Goal: Information Seeking & Learning: Learn about a topic

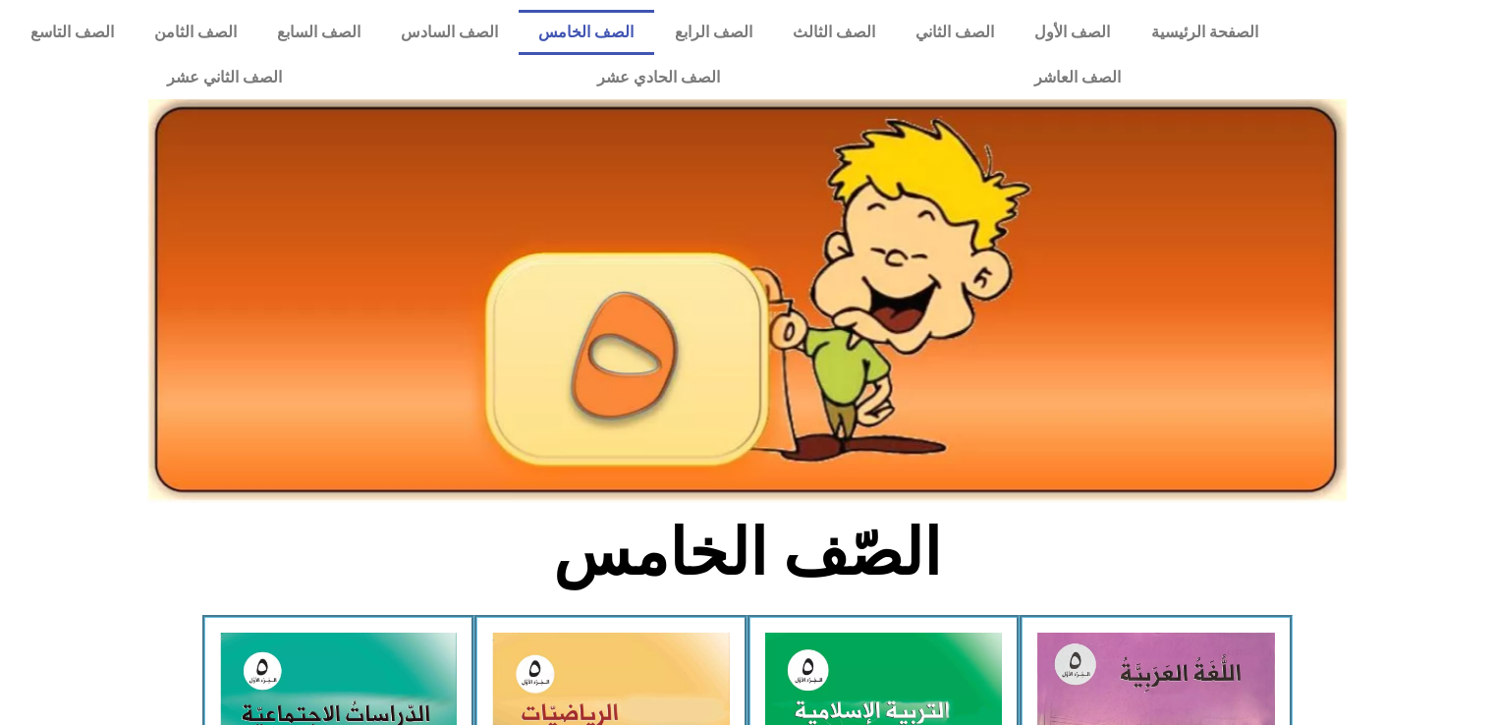
scroll to position [168, 0]
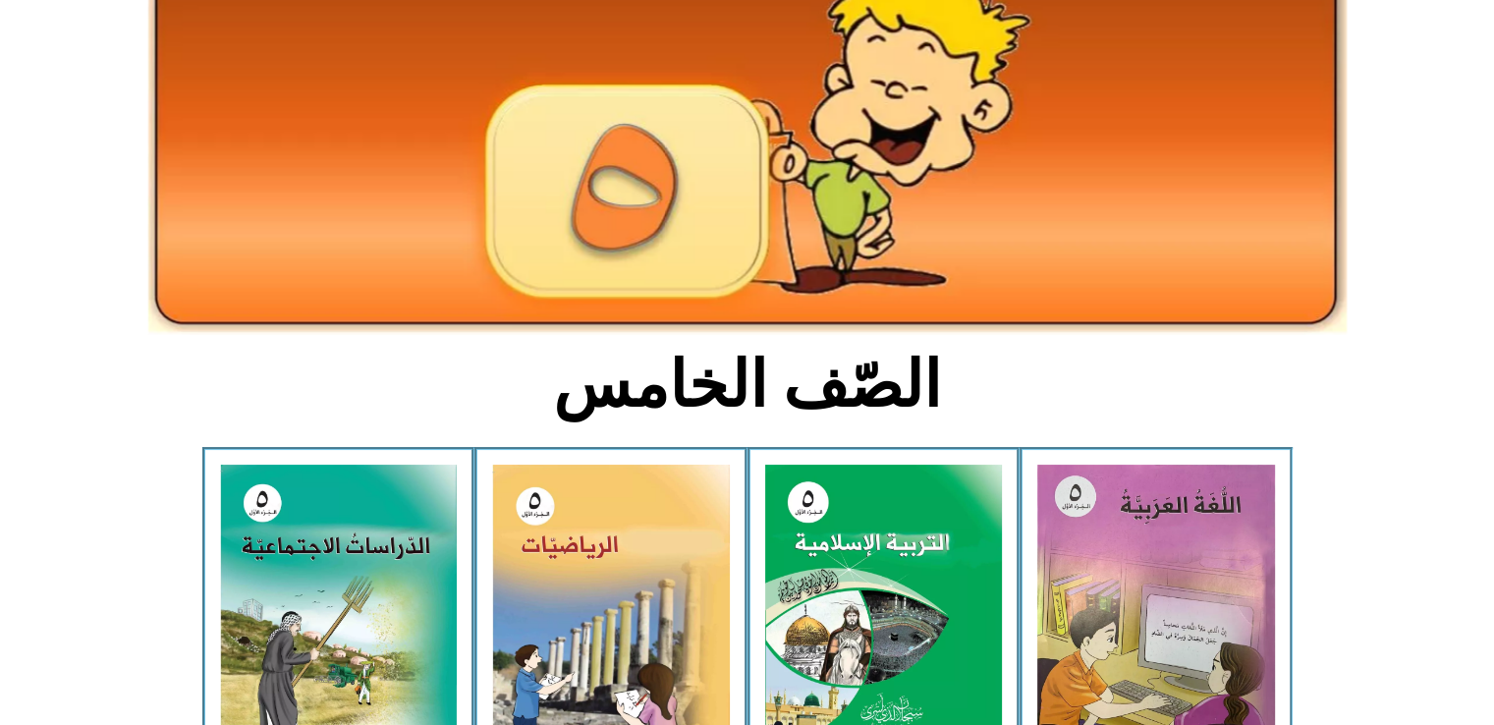
click at [856, 608] on img at bounding box center [884, 612] width 238 height 295
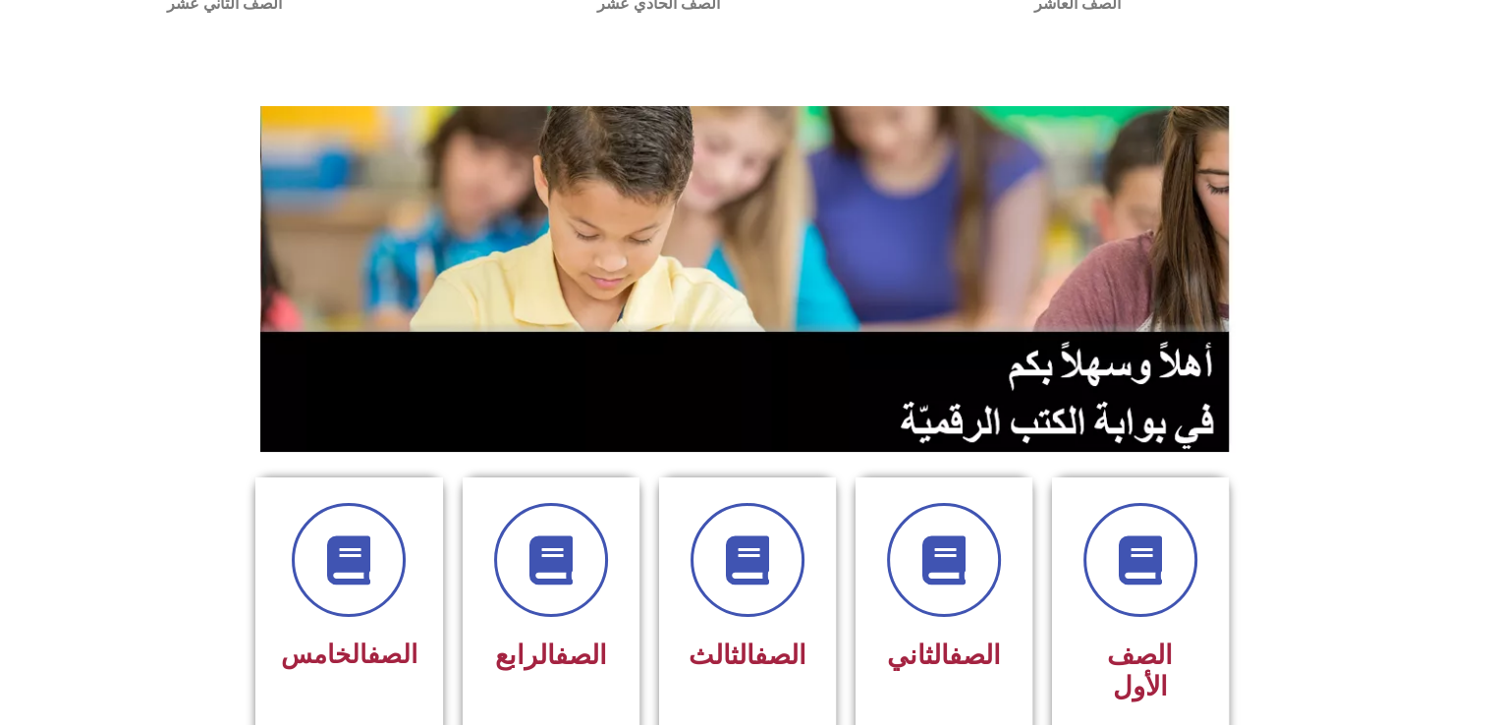
scroll to position [305, 0]
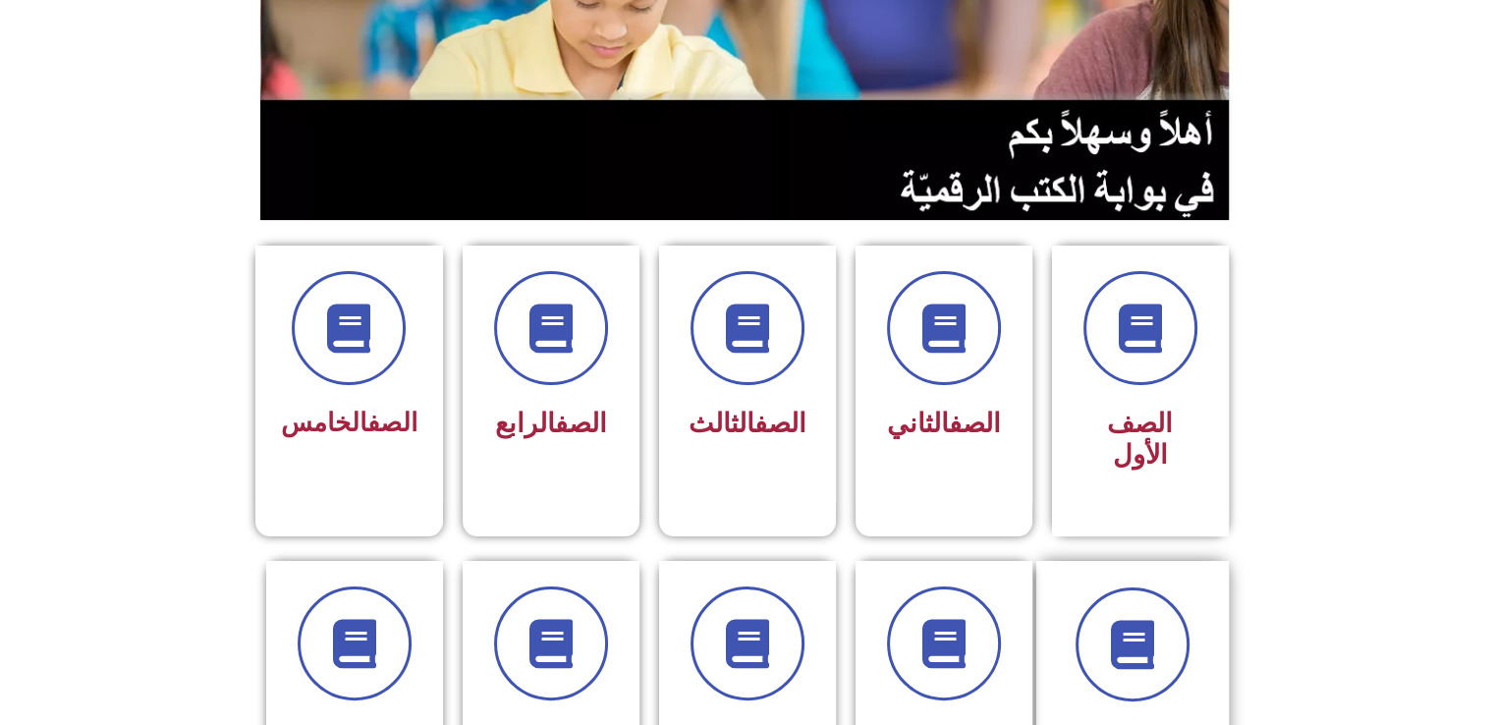
click at [1096, 724] on span "الصف السادس" at bounding box center [1132, 738] width 139 height 29
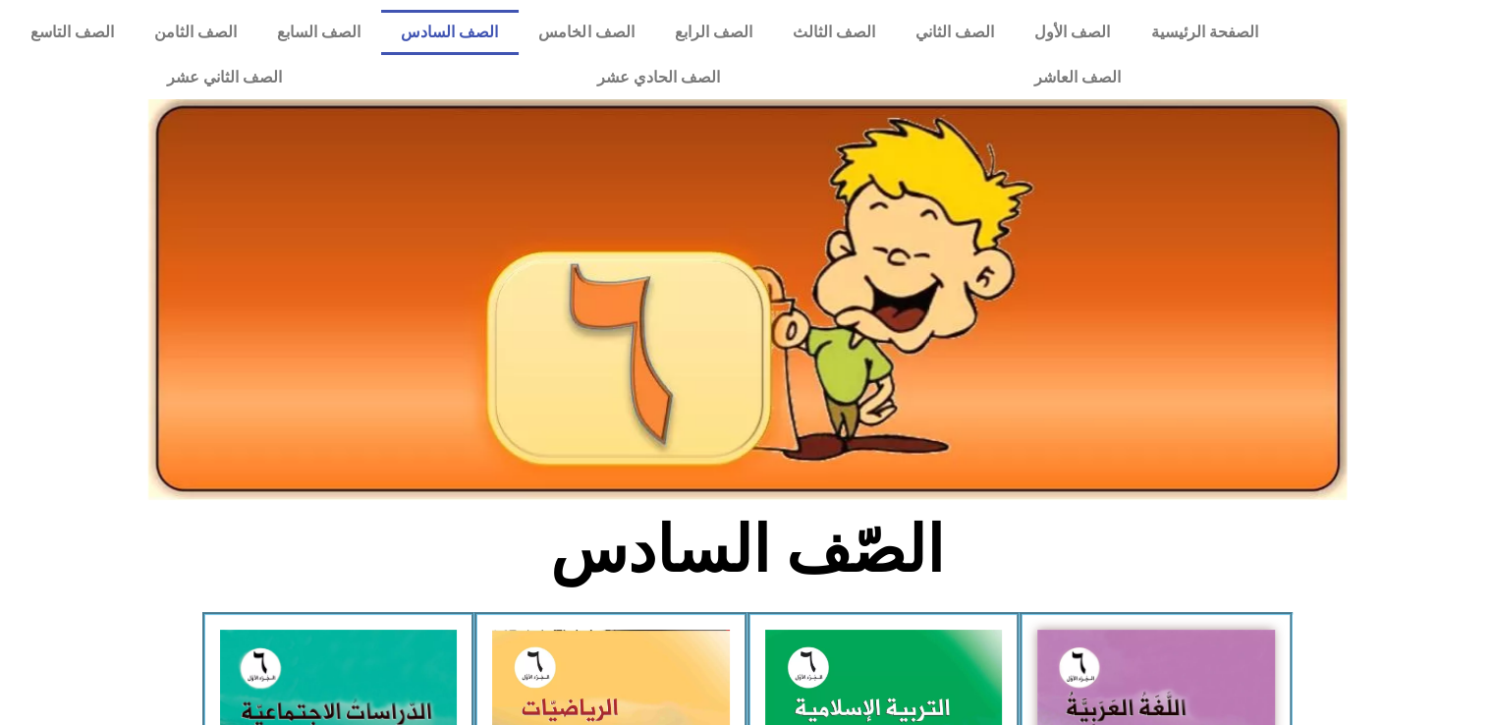
scroll to position [145, 0]
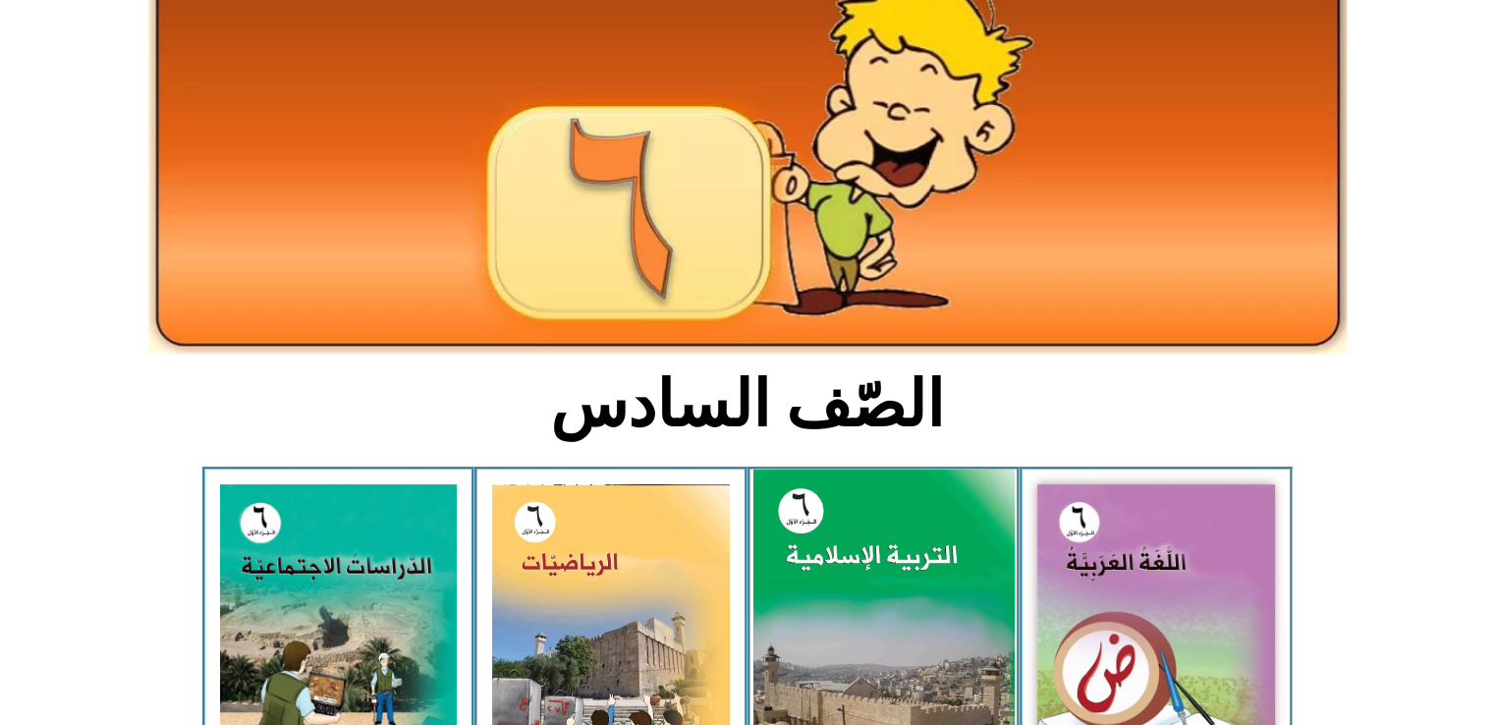
click at [804, 622] on img at bounding box center [882, 631] width 261 height 325
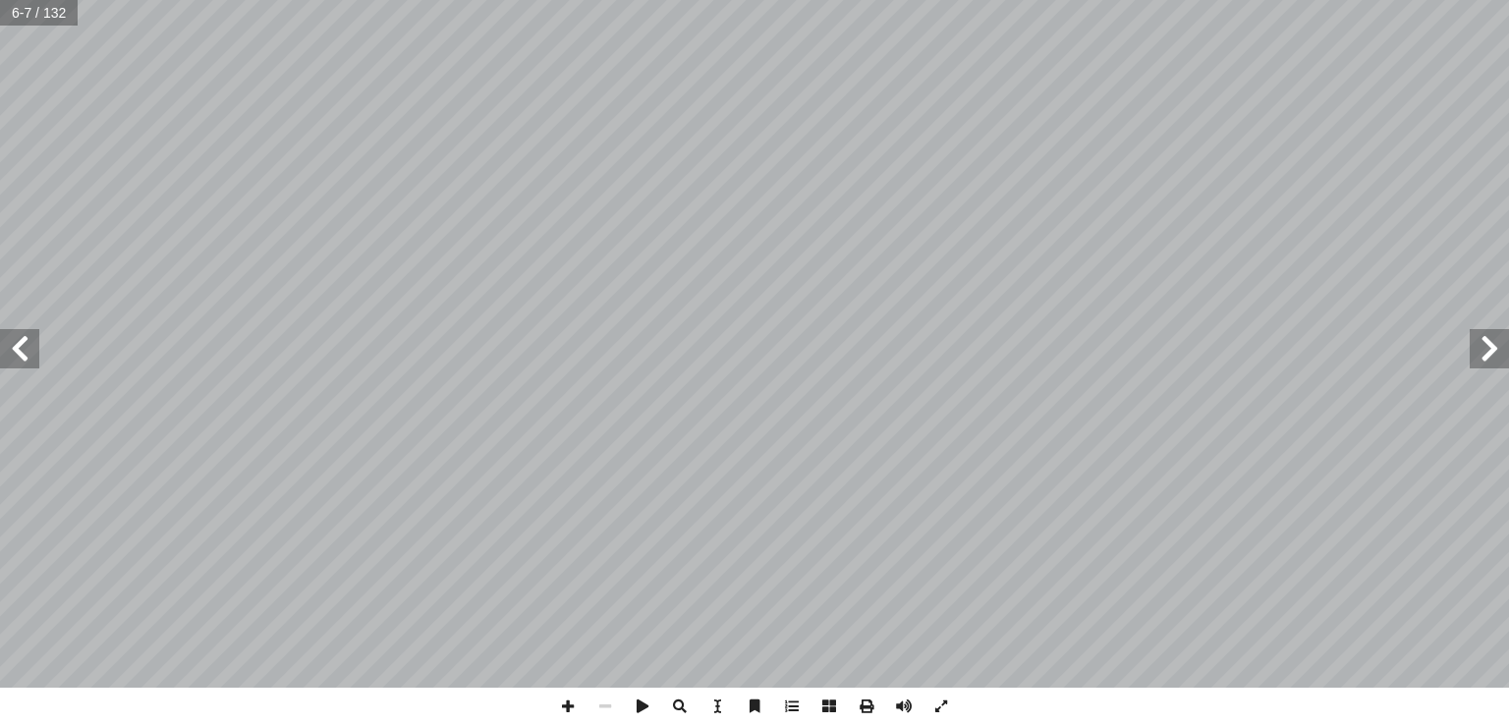
click at [15, 356] on span at bounding box center [19, 348] width 39 height 39
click at [1481, 366] on span at bounding box center [1488, 348] width 39 height 39
click at [1479, 367] on span at bounding box center [1488, 348] width 39 height 39
click at [39, 4] on input "text" at bounding box center [39, 13] width 78 height 26
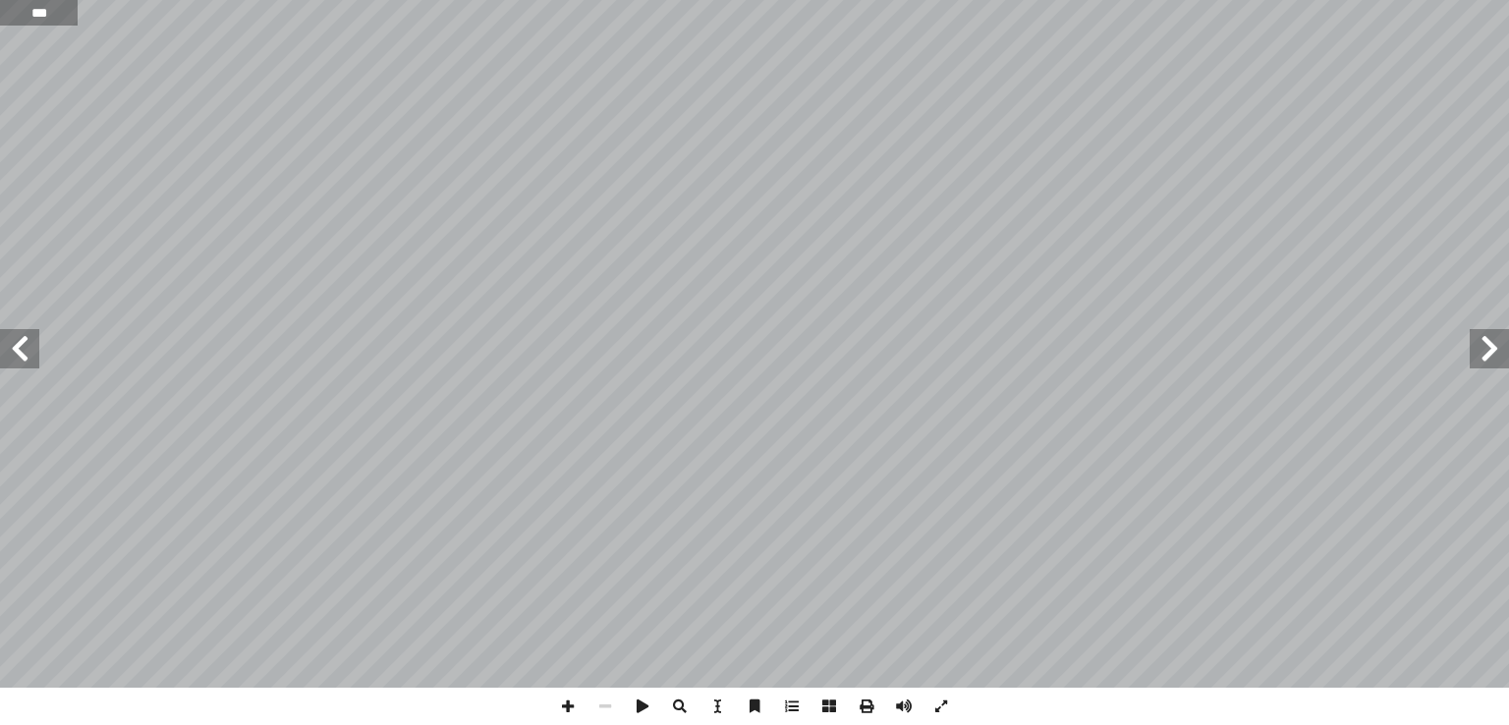
type input "***"
click at [42, 11] on input "text" at bounding box center [40, 13] width 81 height 26
type input "**"
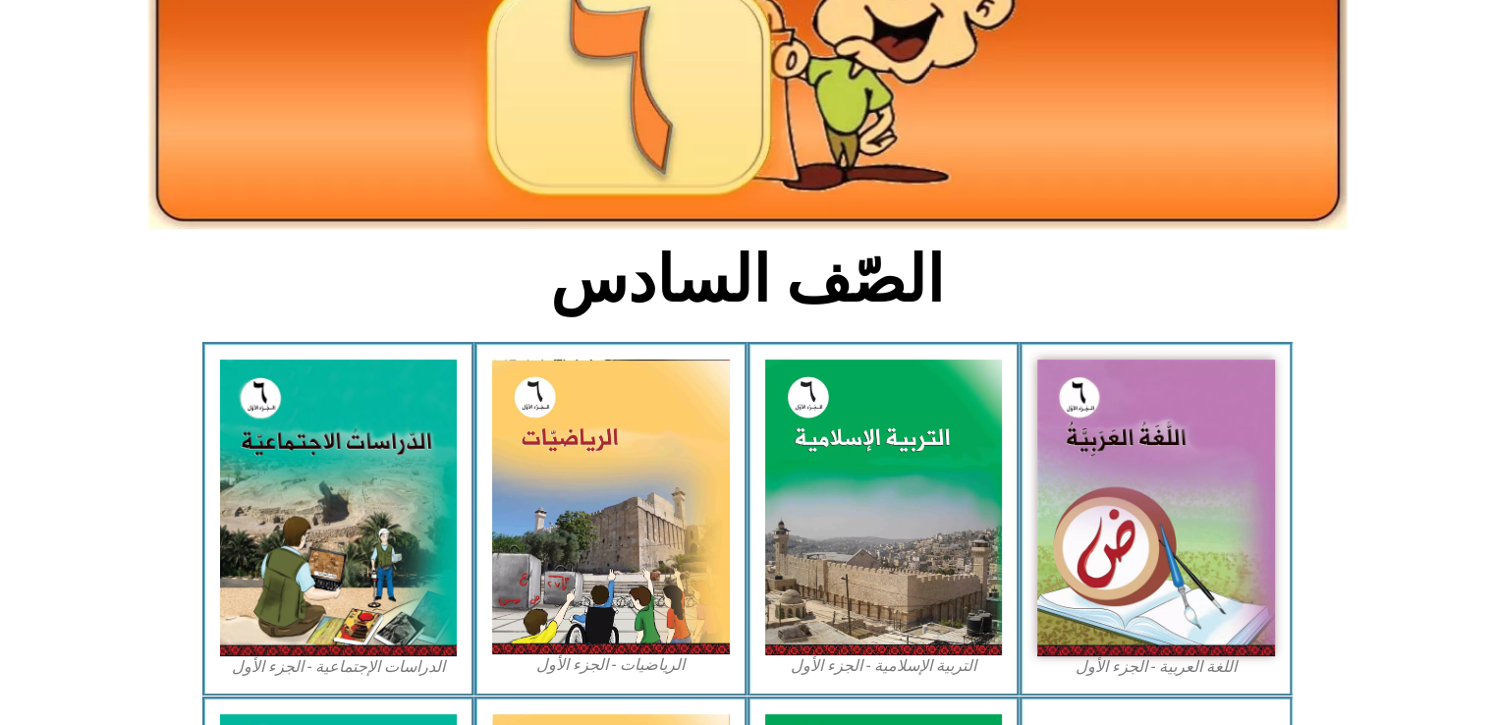
scroll to position [271, 0]
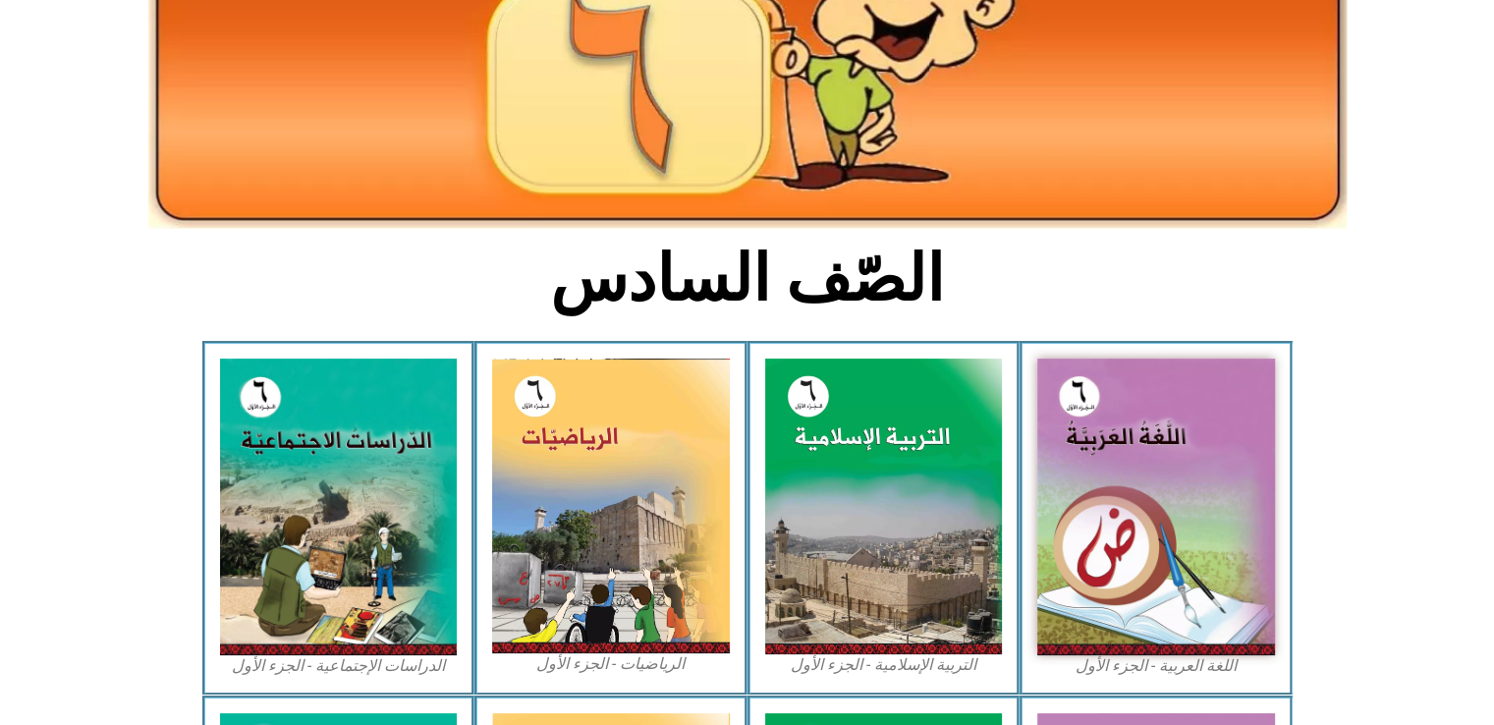
drag, startPoint x: 736, startPoint y: 454, endPoint x: 516, endPoint y: 275, distance: 283.5
click at [516, 275] on h2 "الصّف السادس" at bounding box center [746, 279] width 649 height 77
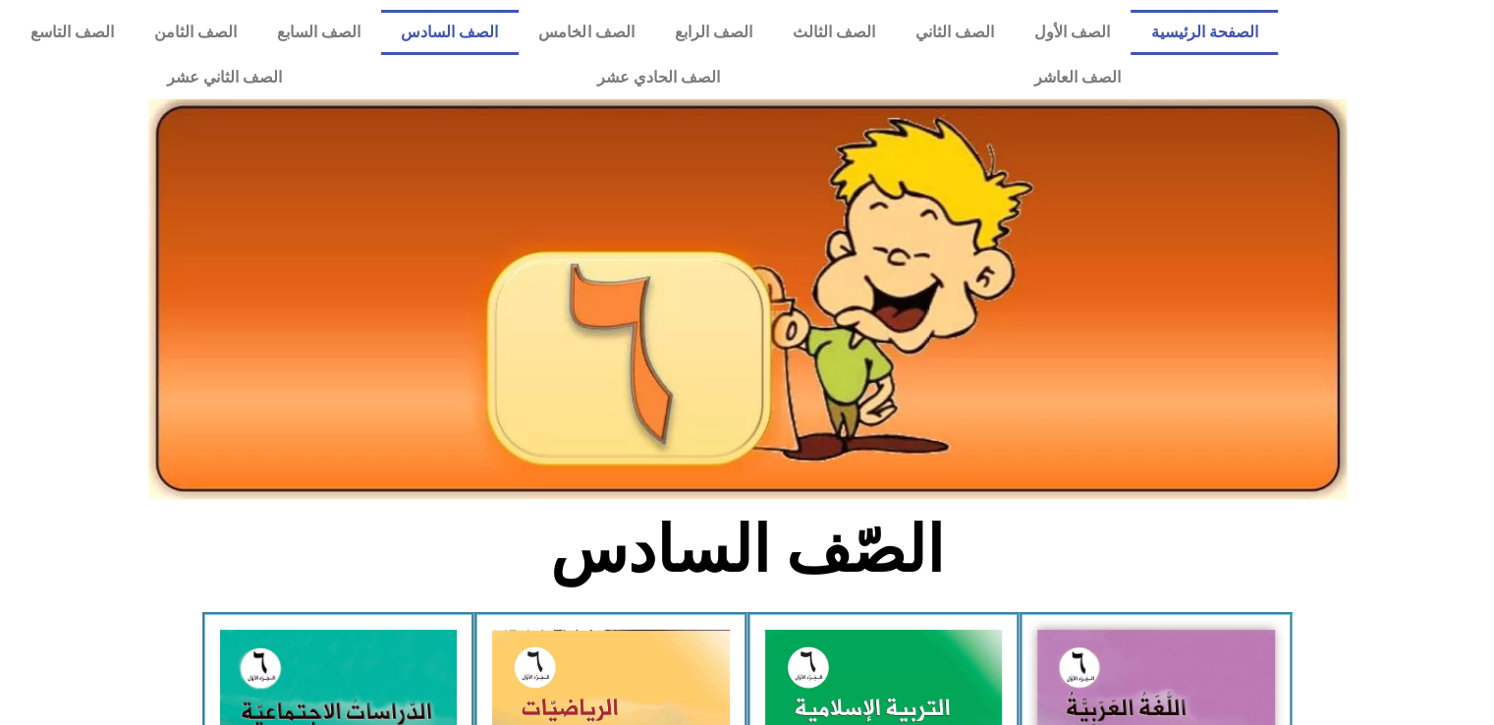
scroll to position [0, 0]
click at [380, 34] on link "الصف السابع" at bounding box center [318, 32] width 124 height 45
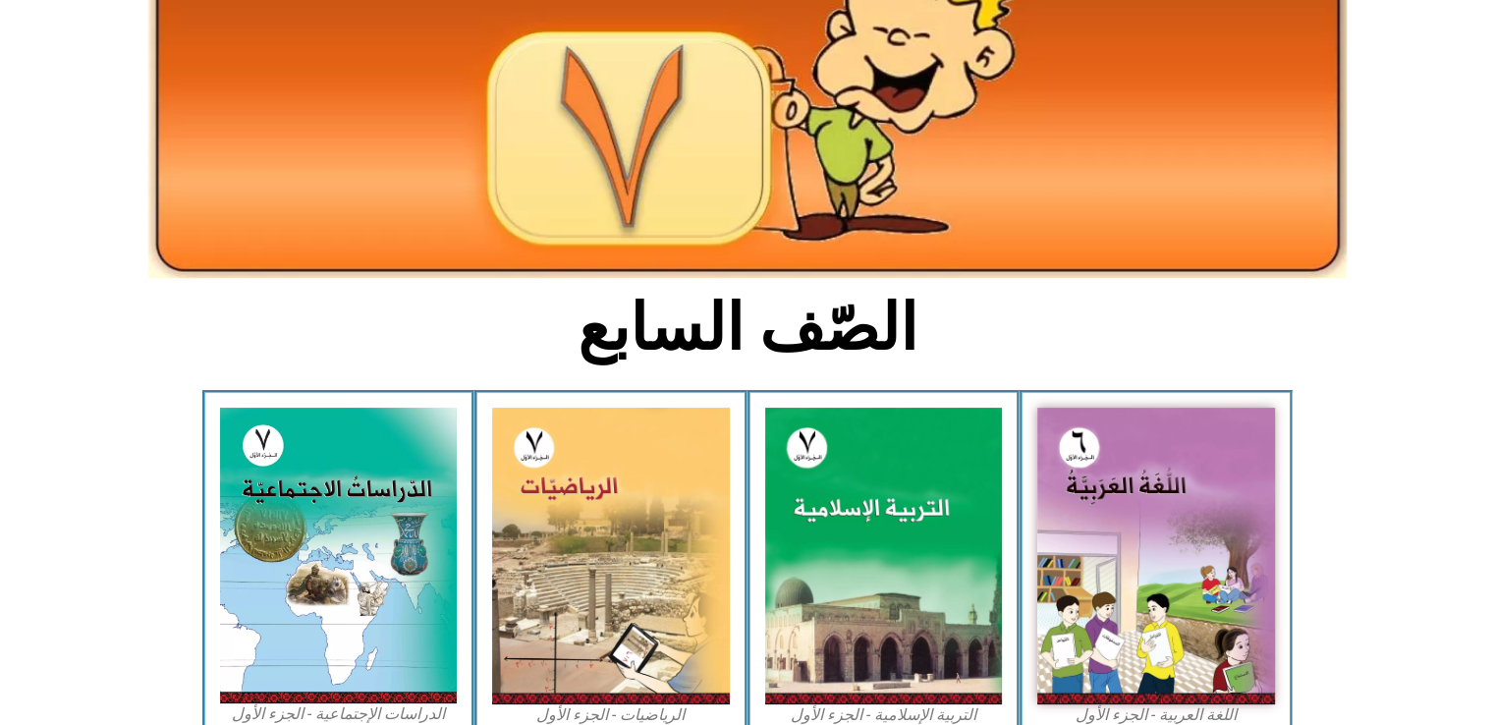
scroll to position [222, 0]
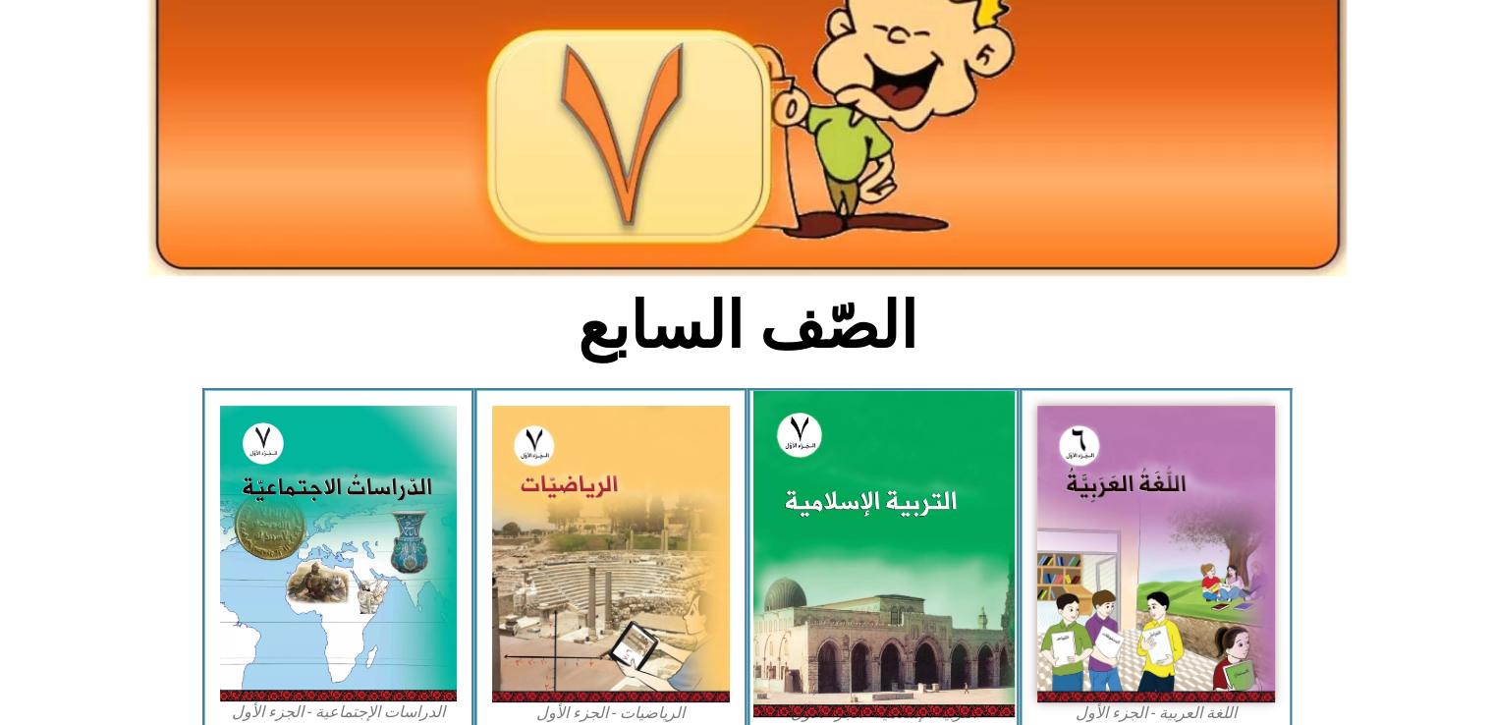
click at [919, 461] on img at bounding box center [882, 554] width 261 height 326
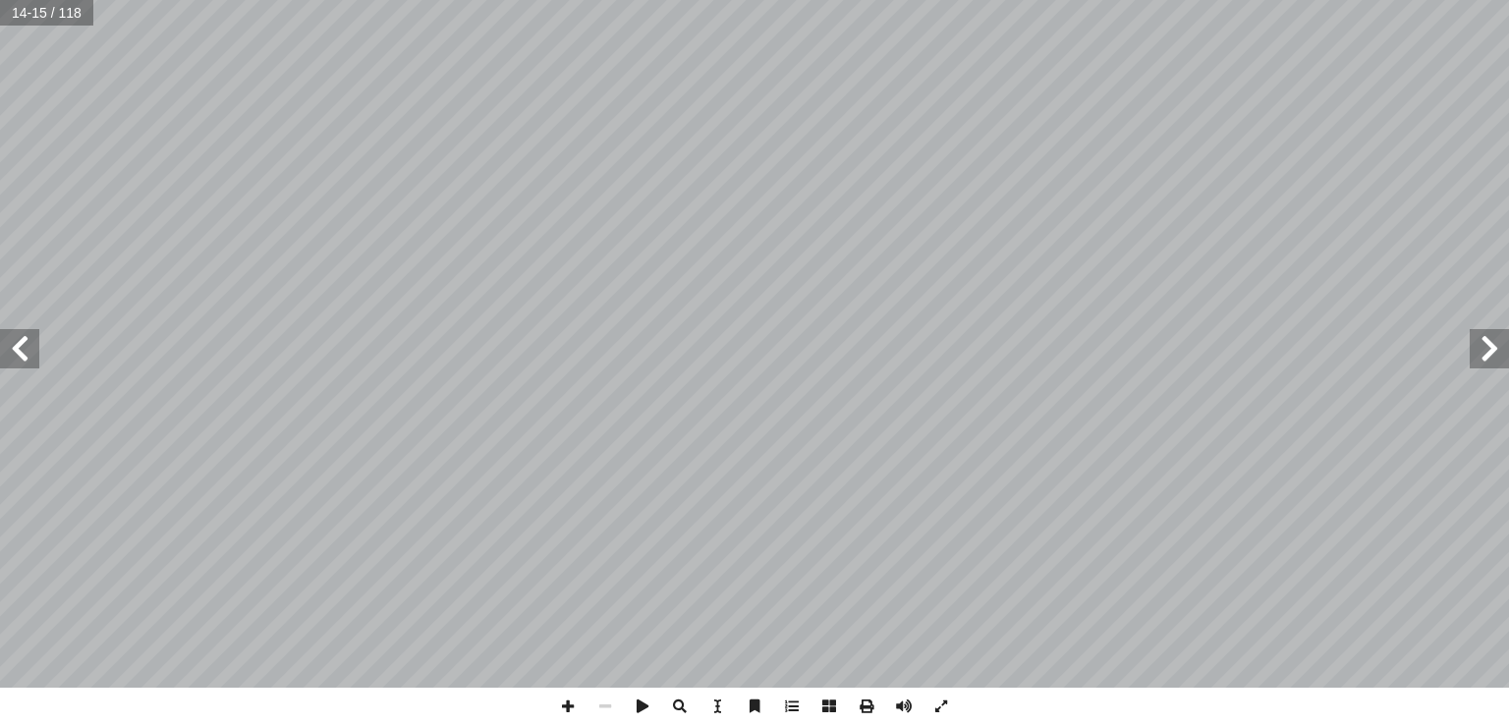
click at [1489, 352] on span at bounding box center [1488, 348] width 39 height 39
click at [53, 13] on input "text" at bounding box center [46, 13] width 92 height 26
type input "**"
